Goal: Task Accomplishment & Management: Complete application form

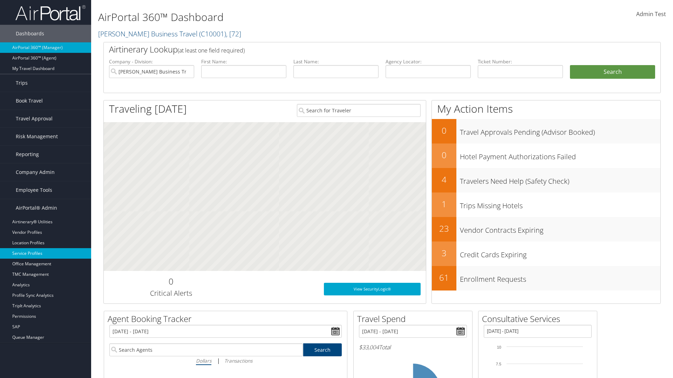
click at [46, 254] on link "Service Profiles" at bounding box center [45, 253] width 91 height 11
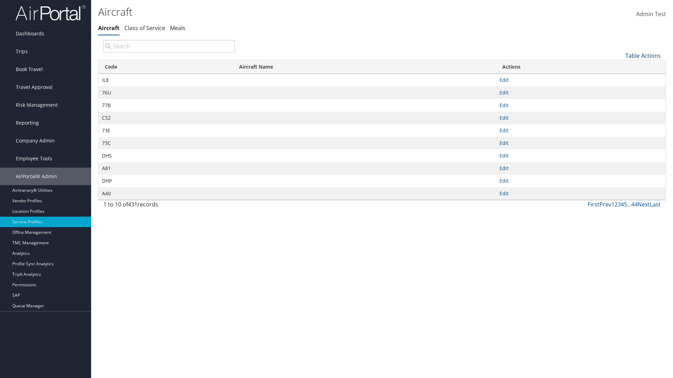
click at [643, 55] on link "Table Actions" at bounding box center [642, 56] width 35 height 8
click at [619, 66] on link "New Record" at bounding box center [619, 67] width 92 height 12
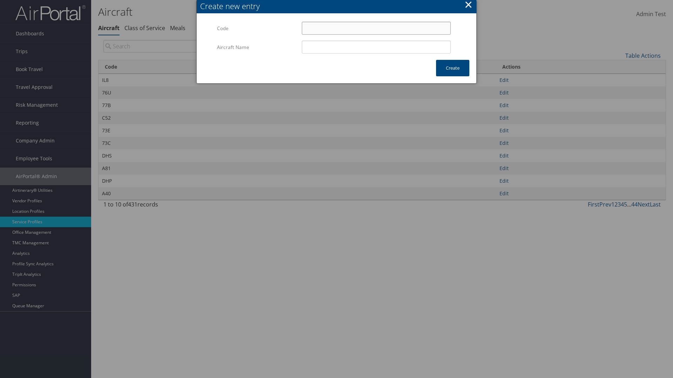
click at [376, 28] on input "Code" at bounding box center [376, 28] width 149 height 13
type input "[m"
click at [376, 47] on input "Aircraft Name" at bounding box center [376, 47] width 149 height 13
type input "Test"
type input "[m"
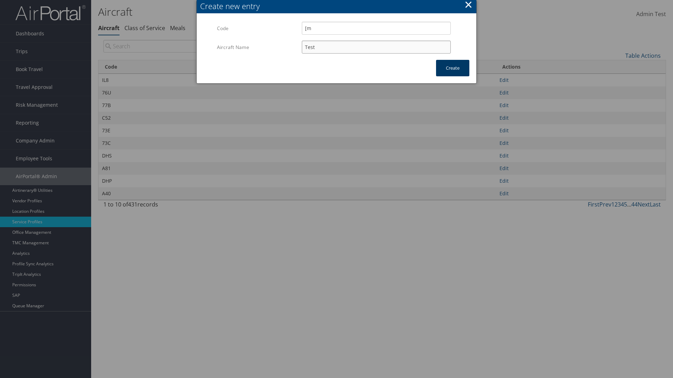
type input "Test"
click at [452, 68] on button "Create" at bounding box center [452, 68] width 33 height 16
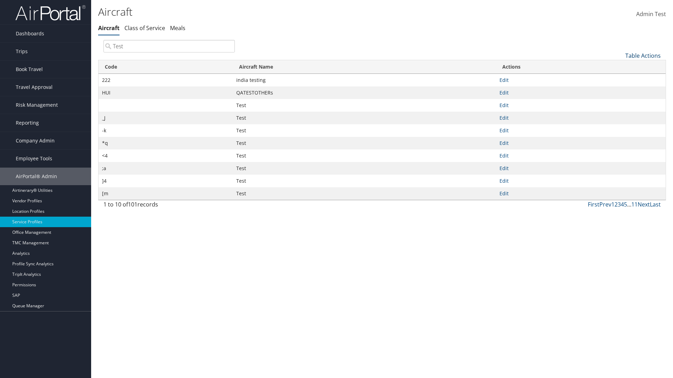
type input "Test"
click at [643, 55] on link "Table Actions" at bounding box center [642, 56] width 35 height 8
click at [619, 67] on link "Code" at bounding box center [619, 67] width 92 height 12
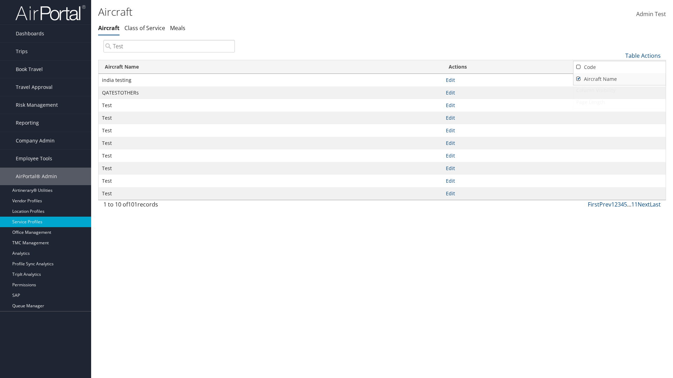
click at [619, 79] on link "Aircraft Name" at bounding box center [619, 79] width 92 height 12
click at [336, 189] on div at bounding box center [336, 189] width 673 height 378
click at [643, 55] on link "Table Actions" at bounding box center [642, 56] width 35 height 8
click at [619, 67] on link "Code" at bounding box center [619, 67] width 92 height 12
click at [619, 79] on link "Aircraft Name" at bounding box center [619, 79] width 92 height 12
